Goal: Communication & Community: Ask a question

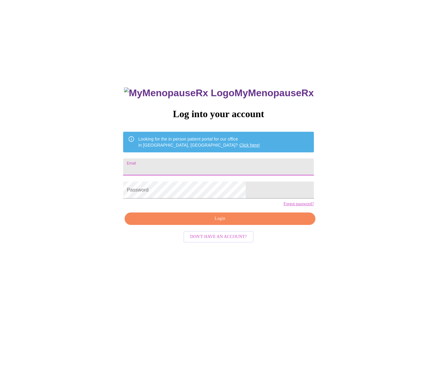
click at [180, 165] on input "Email" at bounding box center [218, 166] width 190 height 17
type input "[EMAIL_ADDRESS][DOMAIN_NAME]"
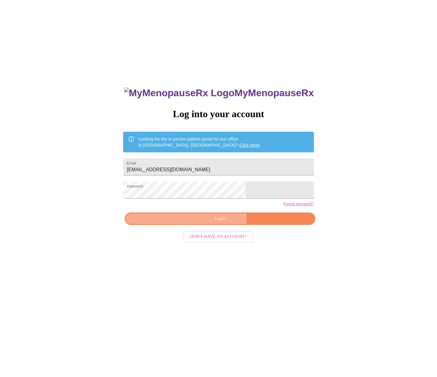
click at [180, 222] on span "Login" at bounding box center [220, 219] width 177 height 8
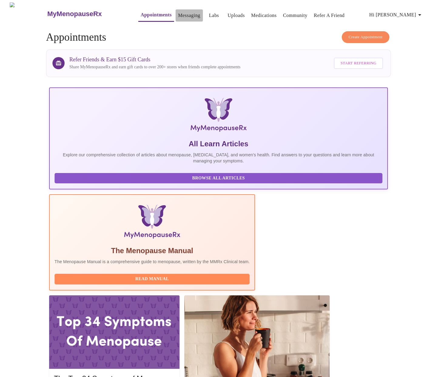
click at [178, 14] on link "Messaging" at bounding box center [189, 15] width 22 height 8
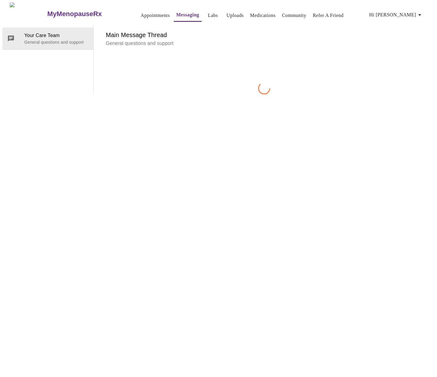
scroll to position [23, 0]
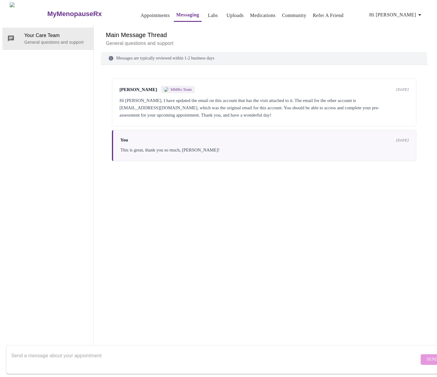
click at [243, 358] on textarea "Send a message about your appointment" at bounding box center [215, 358] width 408 height 19
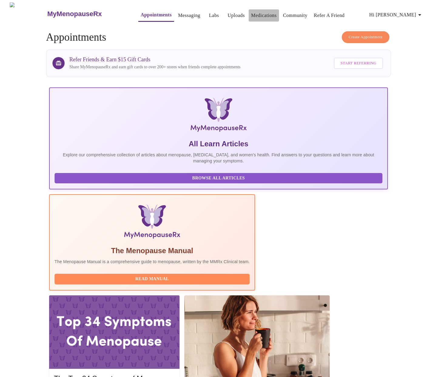
click at [251, 15] on link "Medications" at bounding box center [263, 15] width 25 height 8
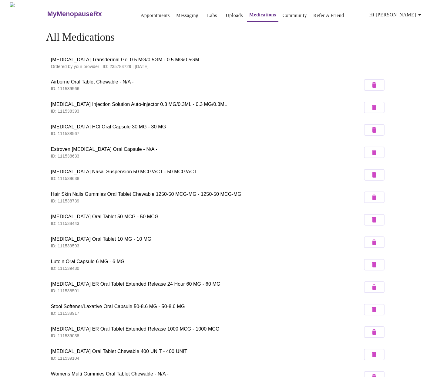
click at [226, 13] on link "Uploads" at bounding box center [234, 15] width 17 height 8
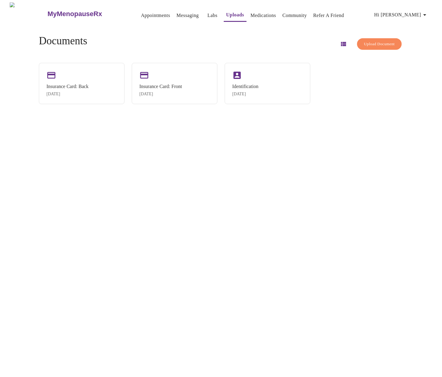
click at [176, 13] on link "Messaging" at bounding box center [187, 15] width 22 height 8
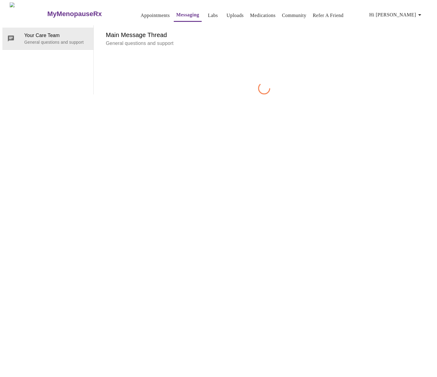
scroll to position [23, 0]
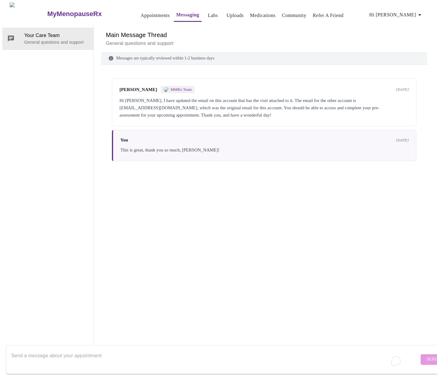
click at [106, 349] on textarea "To enrich screen reader interactions, please activate Accessibility in Grammarl…" at bounding box center [215, 358] width 408 height 19
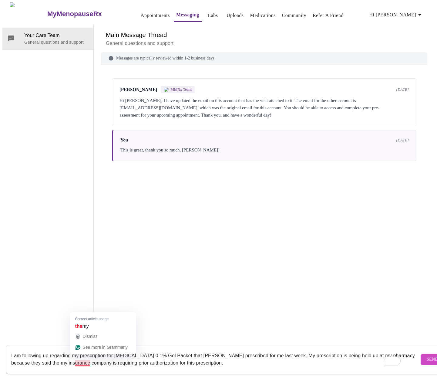
click at [81, 357] on textarea "I am following up regarding my prescription for [MEDICAL_DATA] 0.1% Gel Packet …" at bounding box center [215, 358] width 408 height 19
click at [266, 360] on textarea "I am following up regarding my prescription for [MEDICAL_DATA] 0.1% Gel Packet …" at bounding box center [215, 358] width 408 height 19
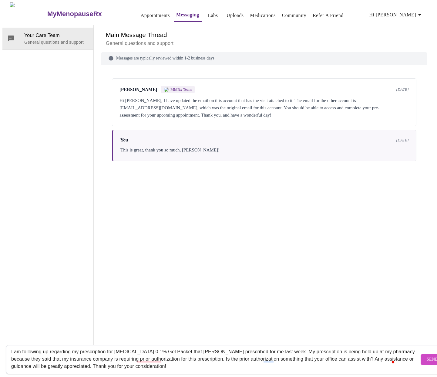
scroll to position [22, 0]
type textarea "I am following up regarding my prescription for [MEDICAL_DATA] 0.1% Gel Packet …"
click at [427, 355] on span "Send" at bounding box center [433, 359] width 12 height 8
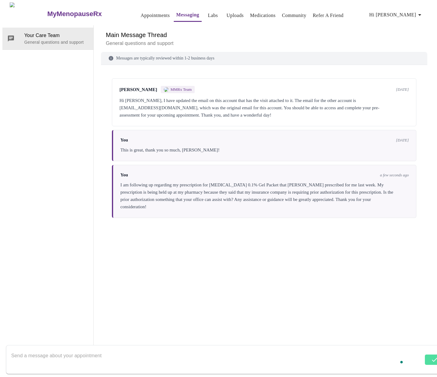
scroll to position [23, 0]
